Goal: Navigation & Orientation: Understand site structure

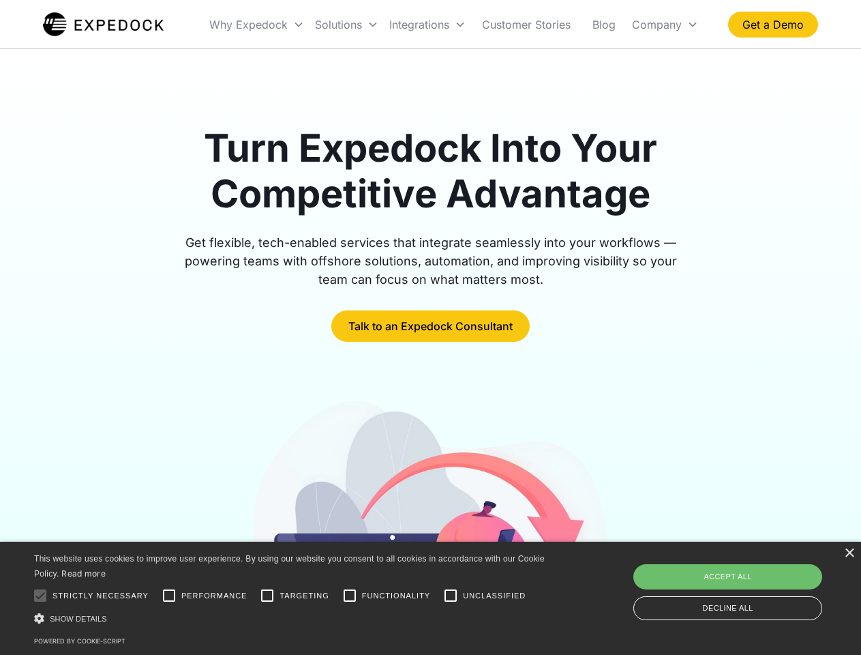
click at [454, 25] on div "Integrations" at bounding box center [427, 24] width 87 height 46
click at [257, 25] on div "Why Expedock" at bounding box center [248, 25] width 78 height 14
click at [346, 25] on div "Solutions" at bounding box center [338, 25] width 47 height 14
click at [428, 25] on div "Integrations" at bounding box center [419, 25] width 60 height 14
click at [665, 25] on div "Company" at bounding box center [657, 25] width 50 height 14
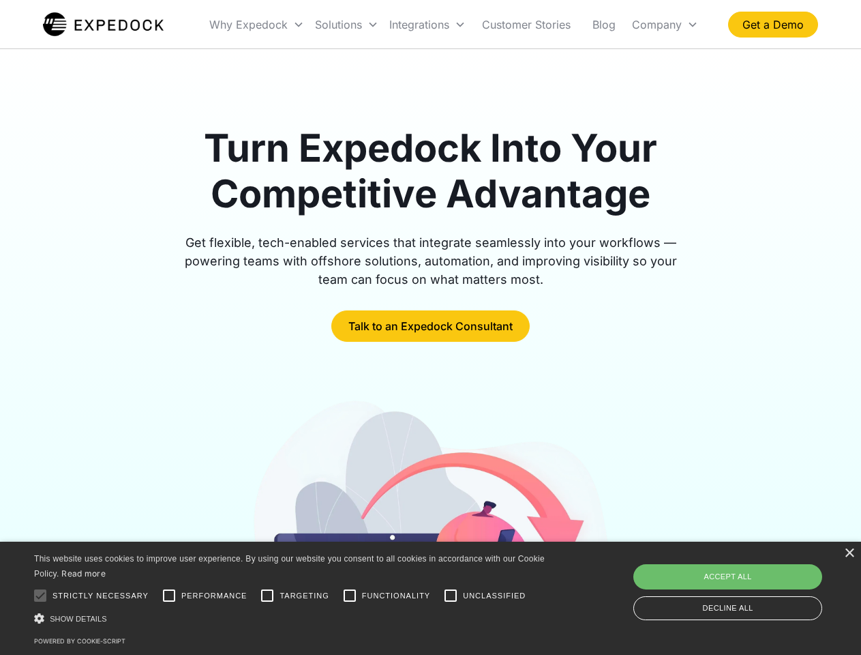
click at [40, 595] on div at bounding box center [40, 595] width 27 height 27
click at [169, 595] on input "Performance" at bounding box center [168, 595] width 27 height 27
checkbox input "true"
click at [267, 595] on input "Targeting" at bounding box center [267, 595] width 27 height 27
checkbox input "true"
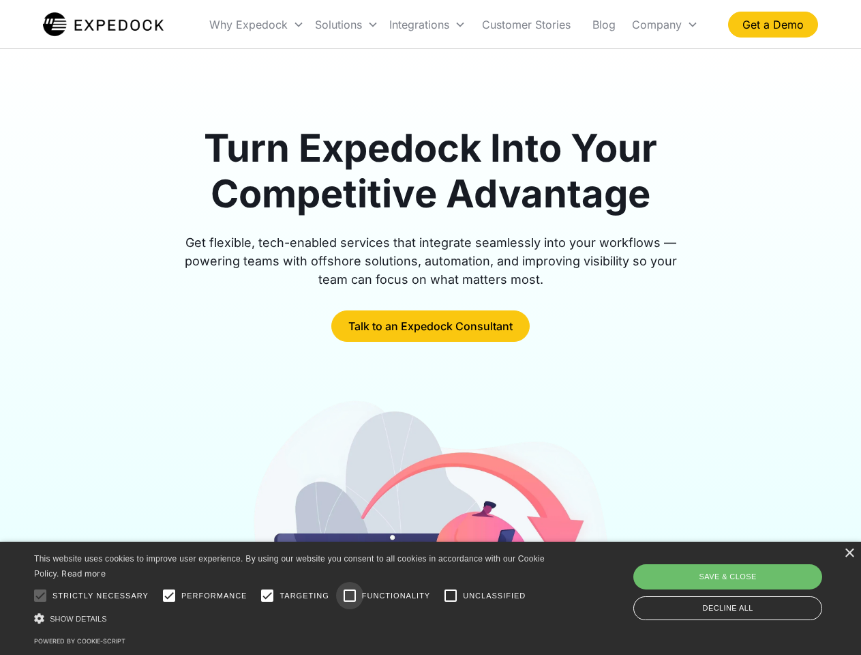
click at [350, 595] on input "Functionality" at bounding box center [349, 595] width 27 height 27
checkbox input "true"
click at [451, 595] on input "Unclassified" at bounding box center [450, 595] width 27 height 27
checkbox input "true"
